Goal: Transaction & Acquisition: Purchase product/service

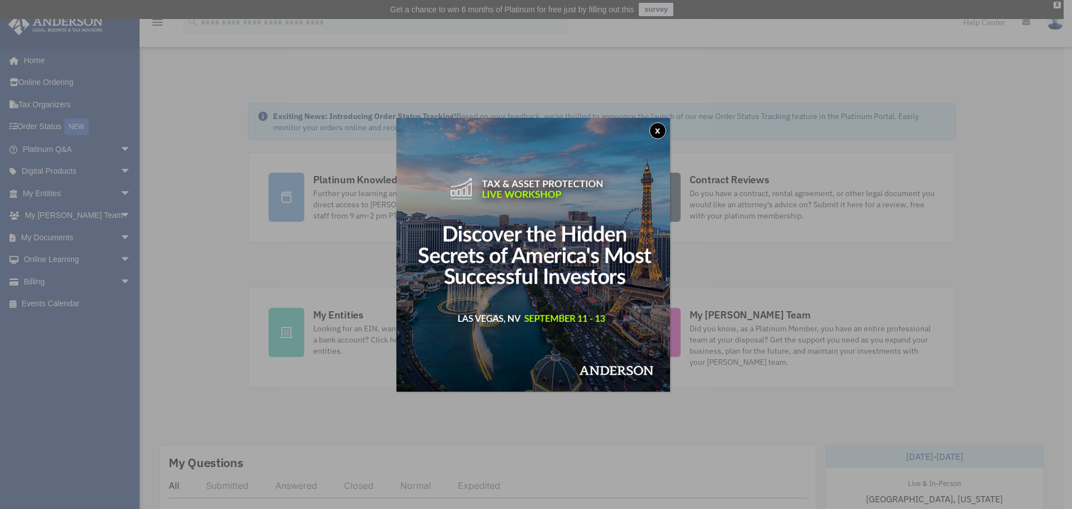
click at [135, 113] on div "x" at bounding box center [536, 254] width 1072 height 509
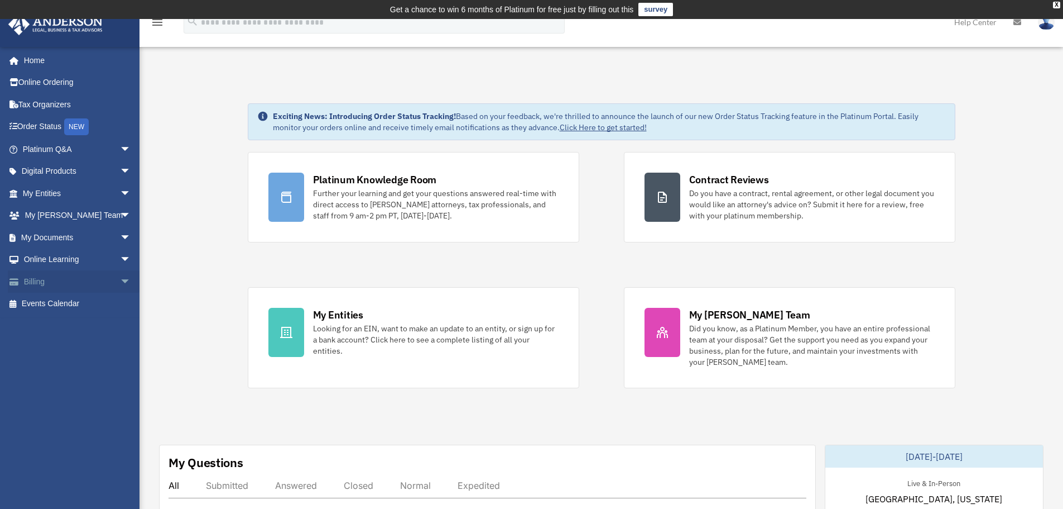
click at [26, 279] on link "Billing arrow_drop_down" at bounding box center [78, 281] width 140 height 22
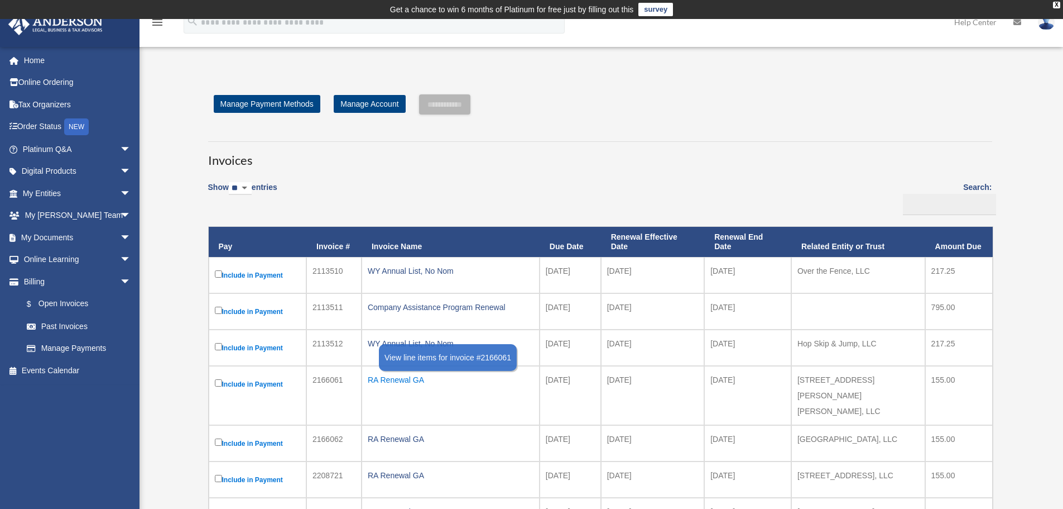
click at [412, 380] on div "RA Renewal GA" at bounding box center [451, 380] width 166 height 16
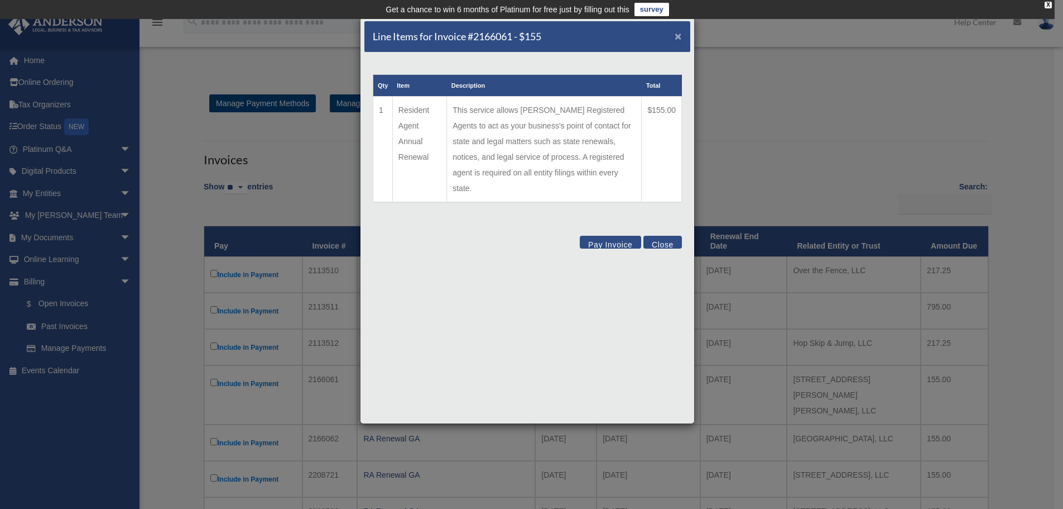
click at [682, 34] on span "×" at bounding box center [678, 36] width 7 height 13
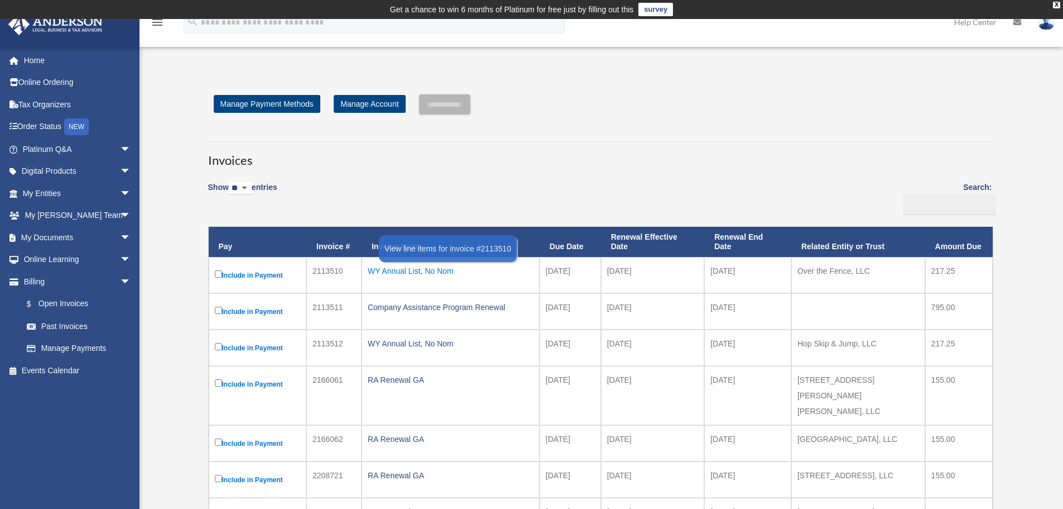
click at [418, 270] on div "WY Annual List, No Nom" at bounding box center [451, 271] width 166 height 16
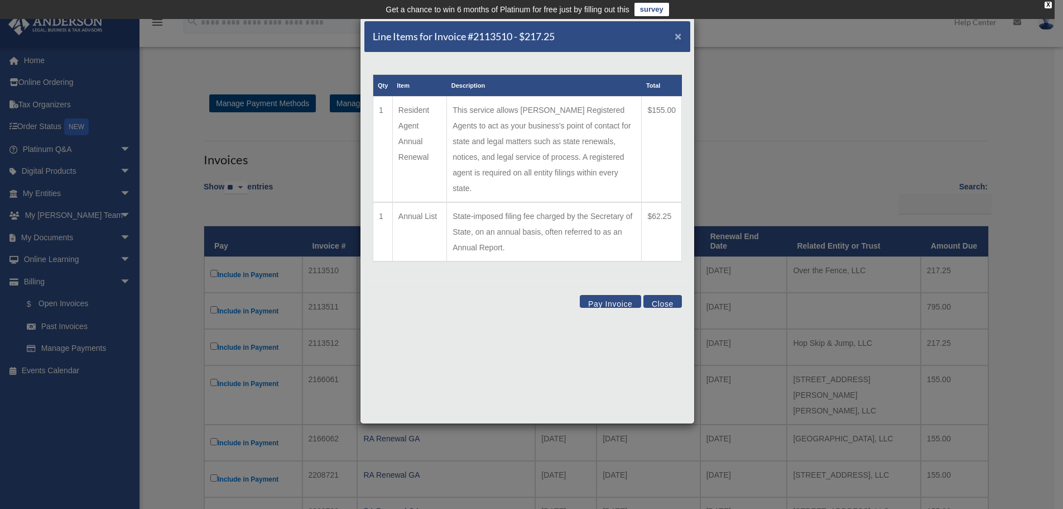
click at [677, 32] on span "×" at bounding box center [678, 36] width 7 height 13
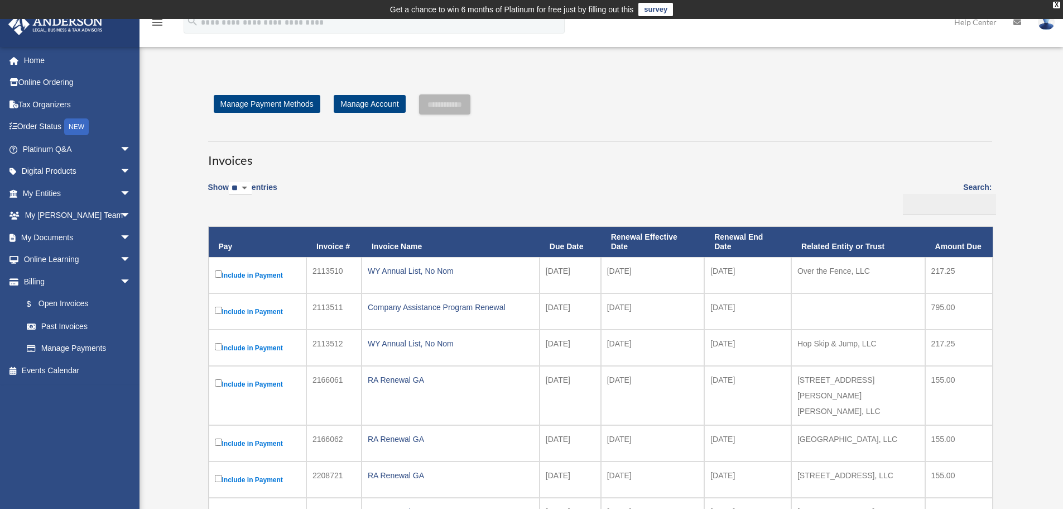
click at [331, 271] on td "2113510" at bounding box center [333, 275] width 55 height 36
click at [418, 270] on div "WY Annual List, No Nom" at bounding box center [451, 271] width 166 height 16
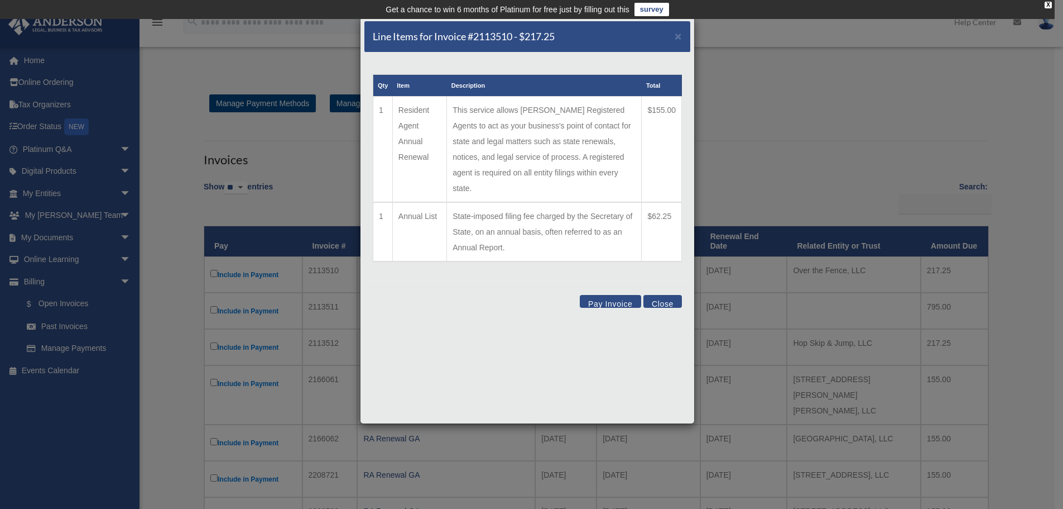
click at [613, 295] on button "Pay Invoice" at bounding box center [610, 301] width 61 height 13
